Goal: Use online tool/utility: Use online tool/utility

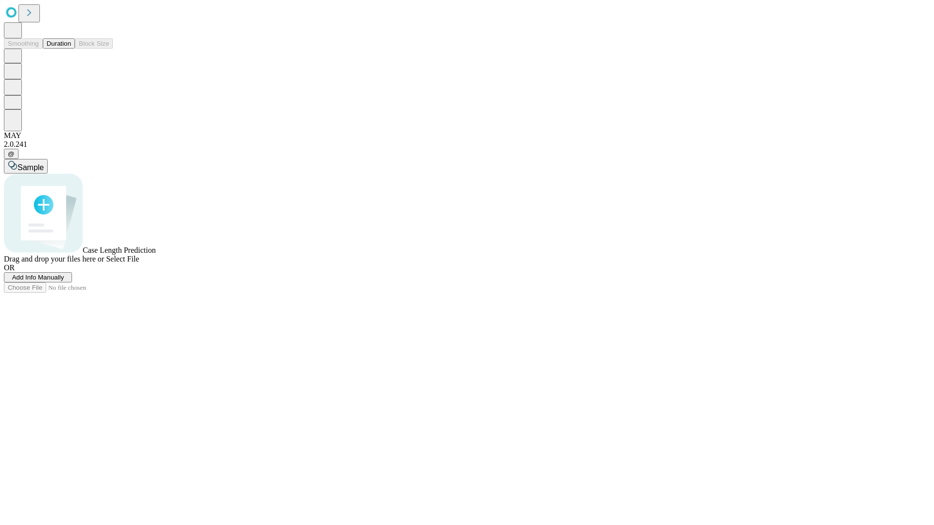
click at [71, 49] on button "Duration" at bounding box center [59, 43] width 32 height 10
click at [44, 163] on span "Sample" at bounding box center [31, 167] width 26 height 8
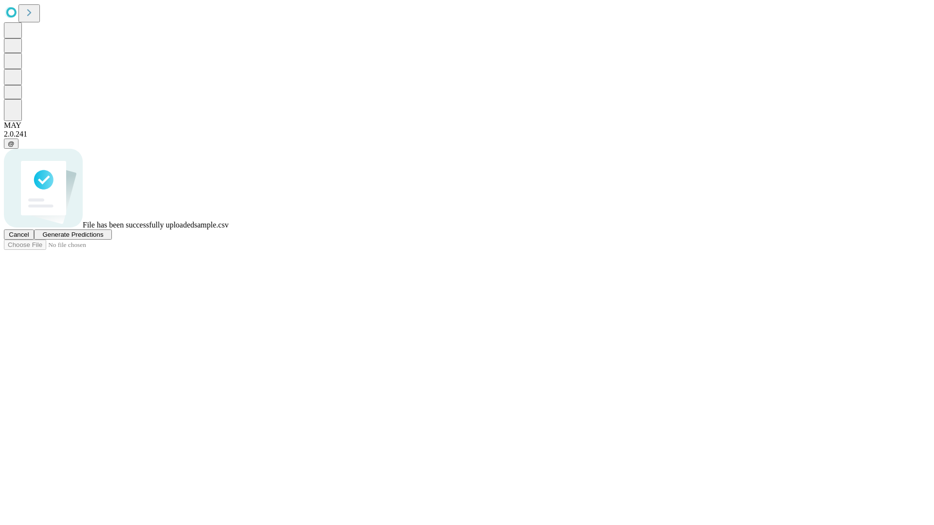
click at [103, 238] on span "Generate Predictions" at bounding box center [72, 234] width 61 height 7
